Goal: Task Accomplishment & Management: Manage account settings

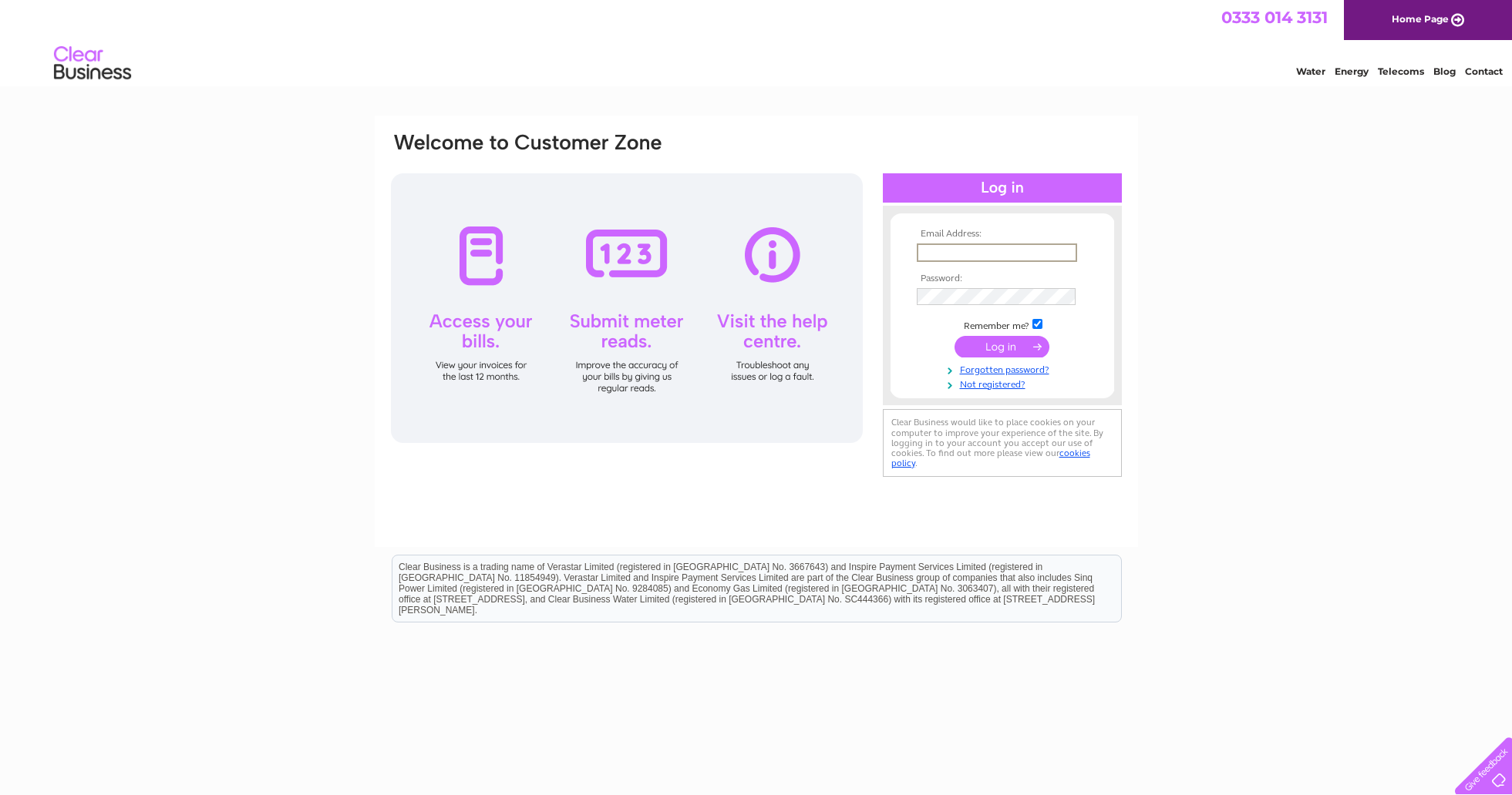
click at [963, 251] on input "text" at bounding box center [997, 253] width 160 height 18
type input "bttrysrvld@aol.com"
click at [991, 344] on input "submit" at bounding box center [1002, 347] width 95 height 22
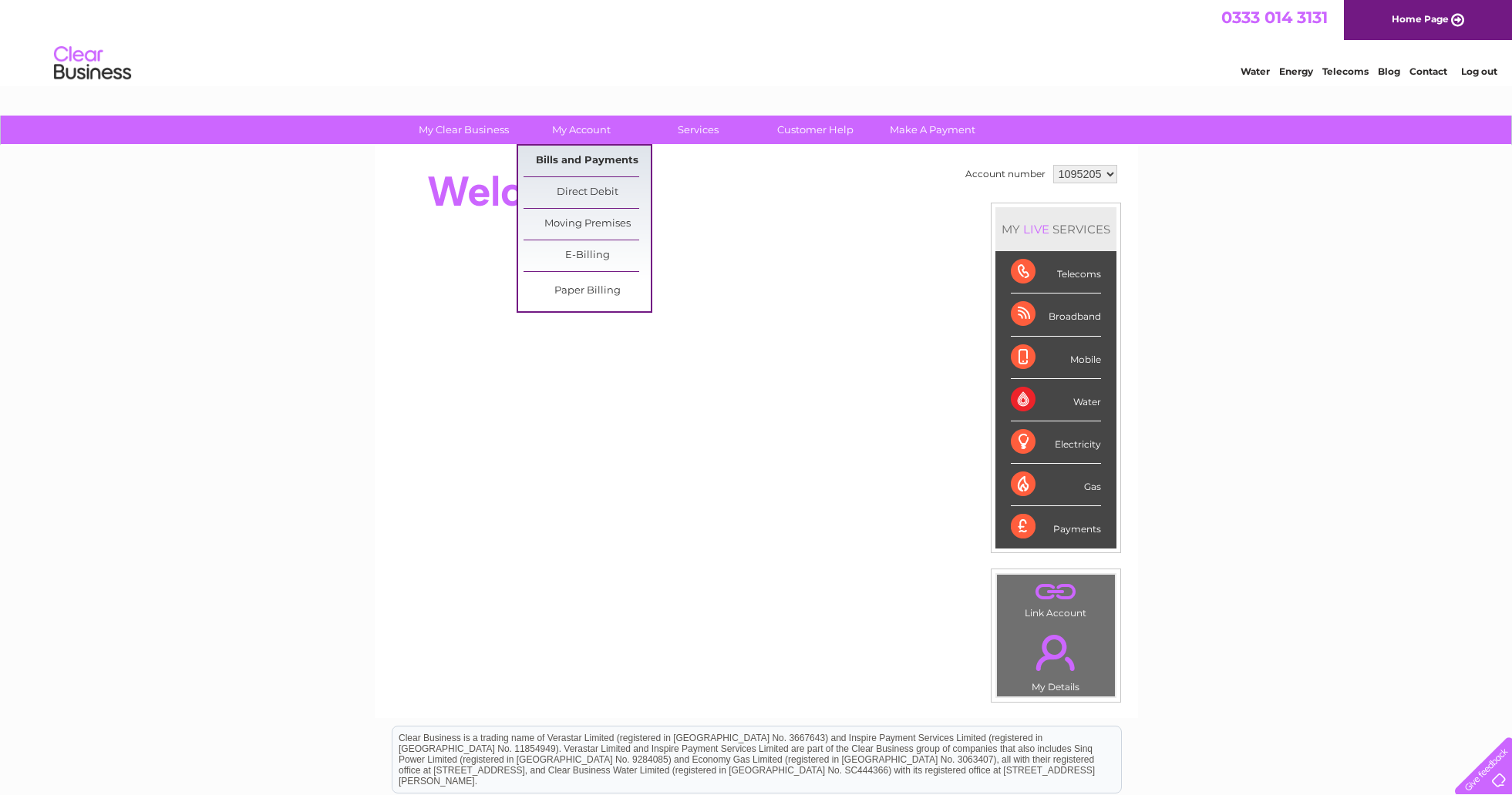
click at [593, 152] on link "Bills and Payments" at bounding box center [587, 161] width 127 height 31
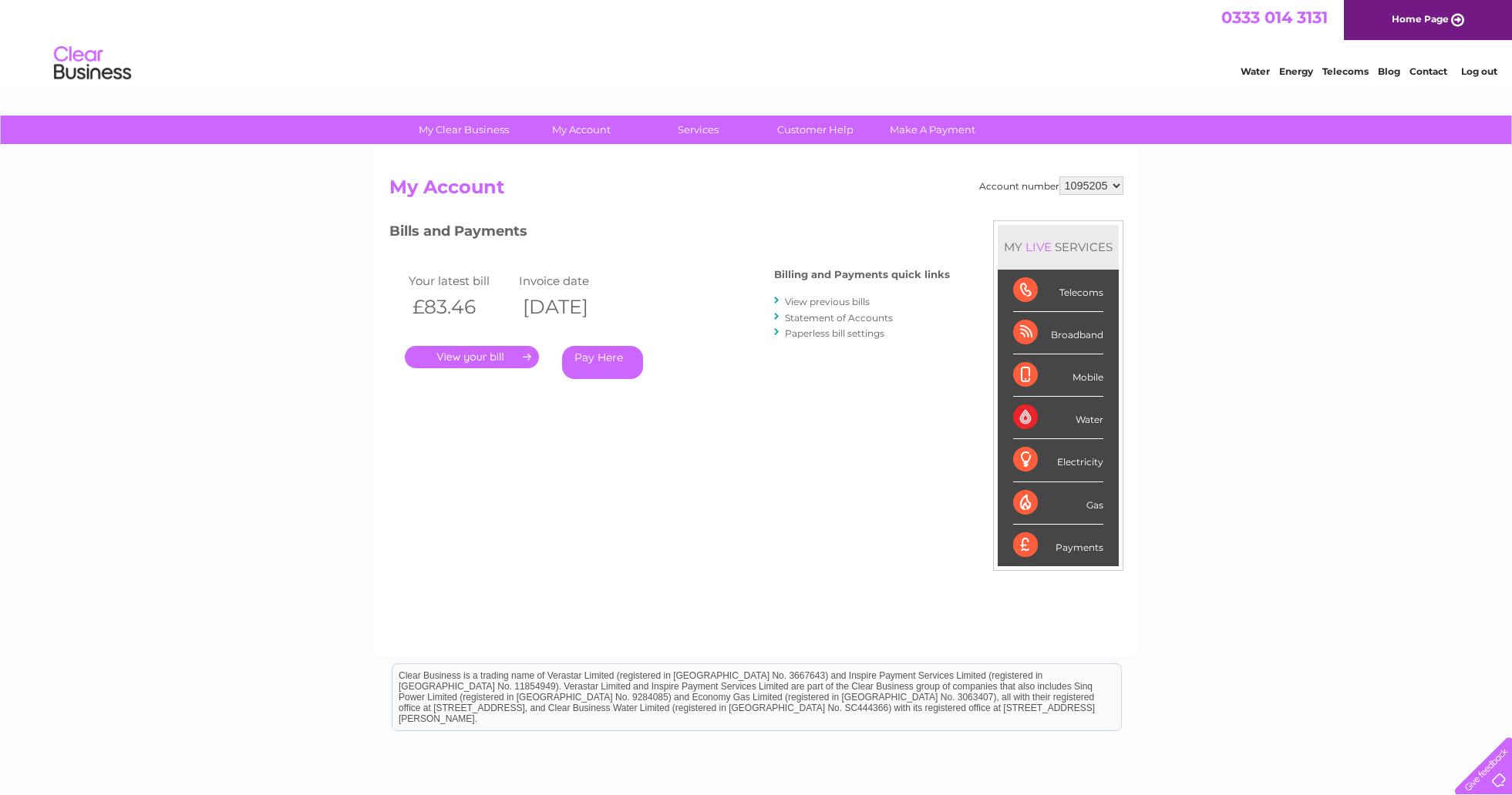
click at [449, 356] on link "." at bounding box center [471, 357] width 134 height 23
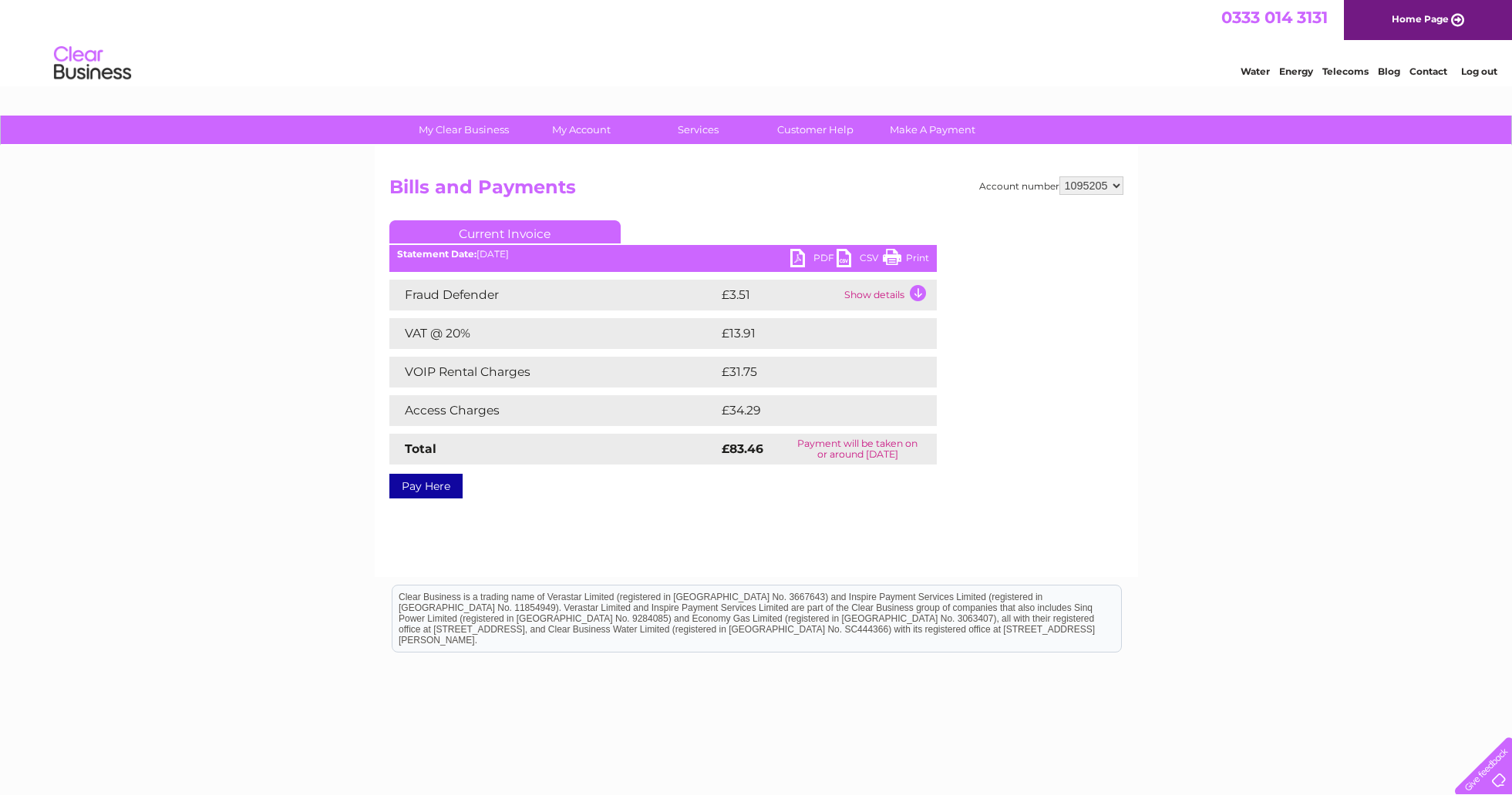
click at [809, 259] on link "PDF" at bounding box center [813, 259] width 46 height 23
click at [1474, 70] on link "Log out" at bounding box center [1479, 72] width 36 height 12
